Goal: Task Accomplishment & Management: Use online tool/utility

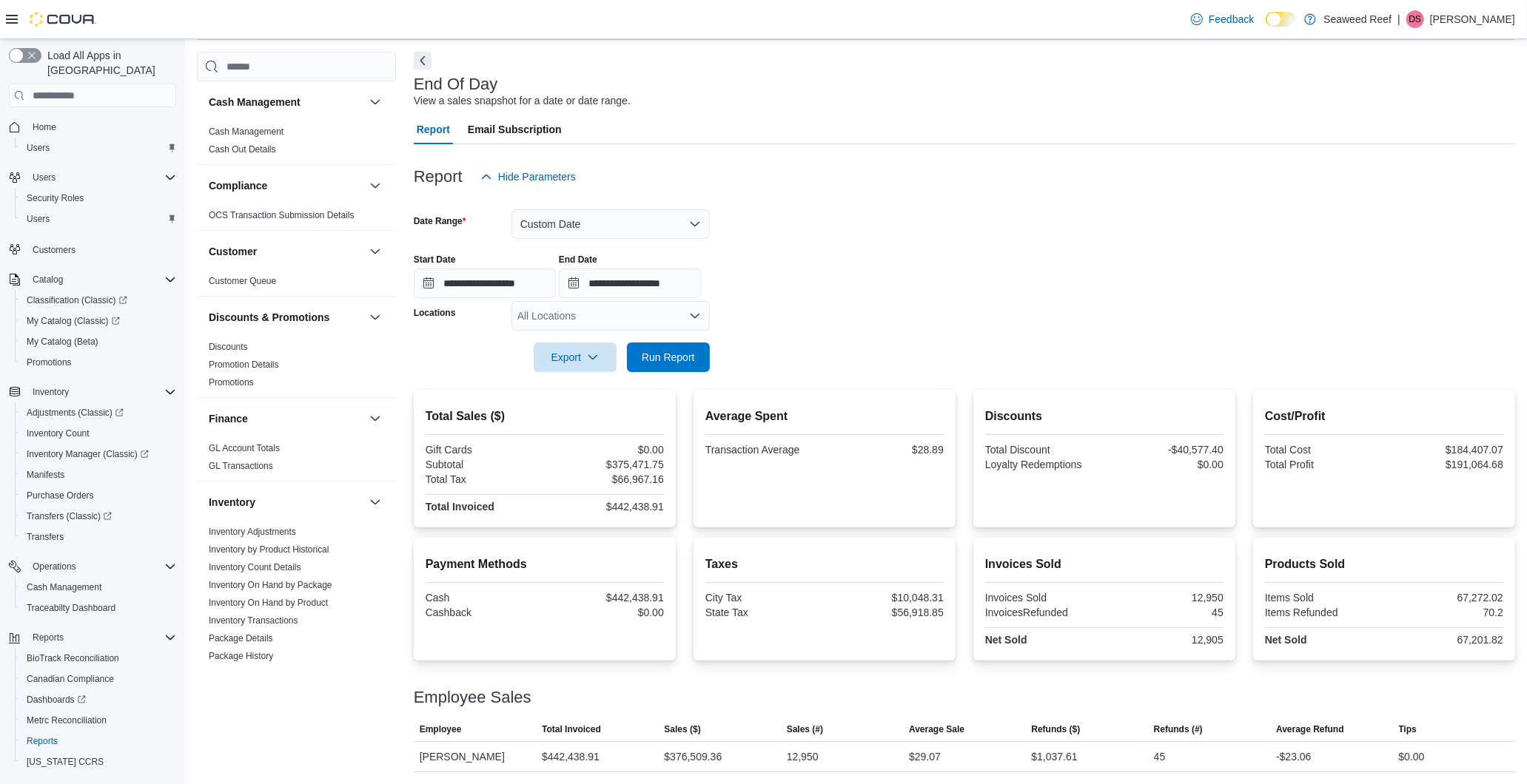
scroll to position [833, 0]
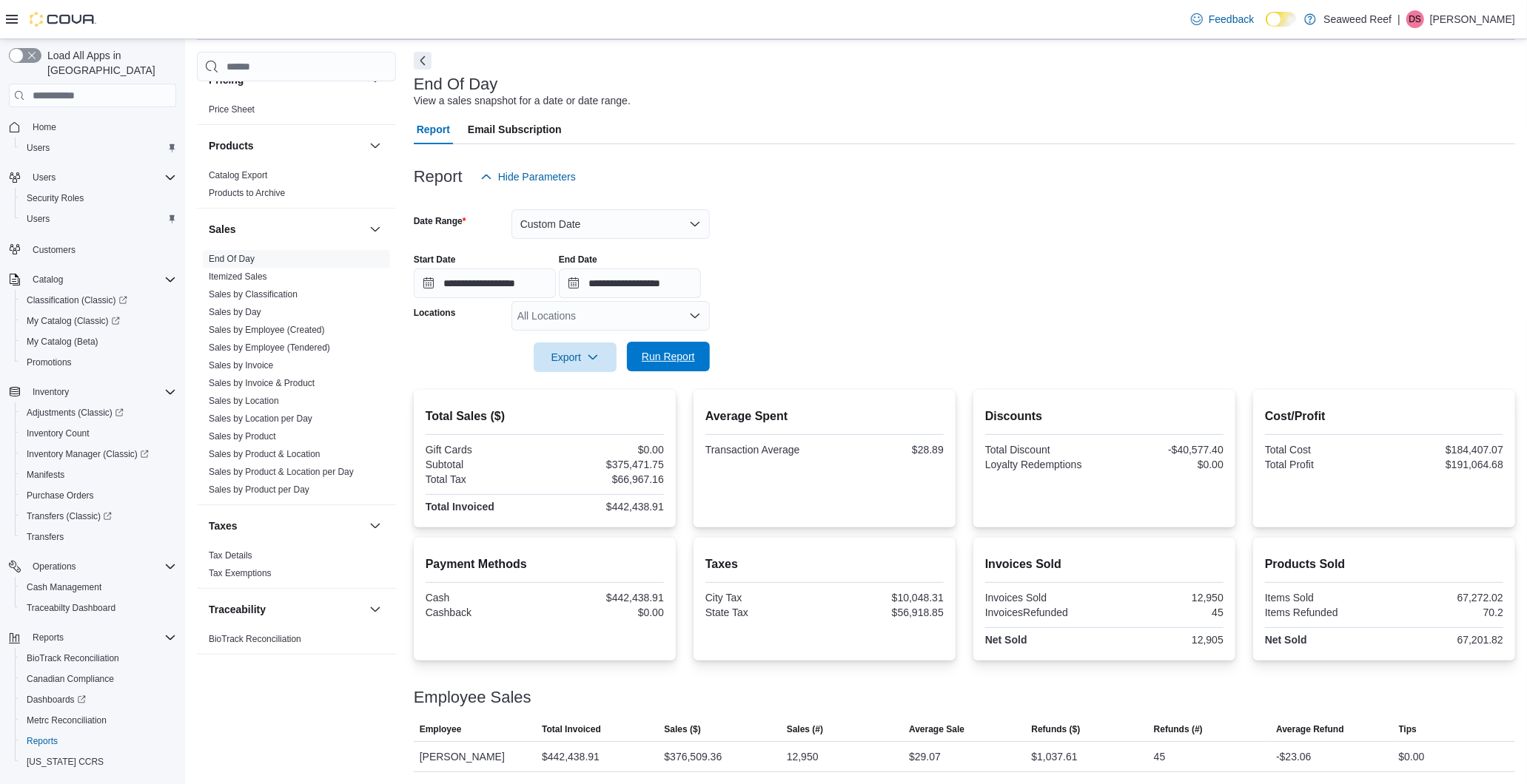
click at [691, 356] on span "Run Report" at bounding box center [668, 356] width 53 height 15
